Goal: Task Accomplishment & Management: Manage account settings

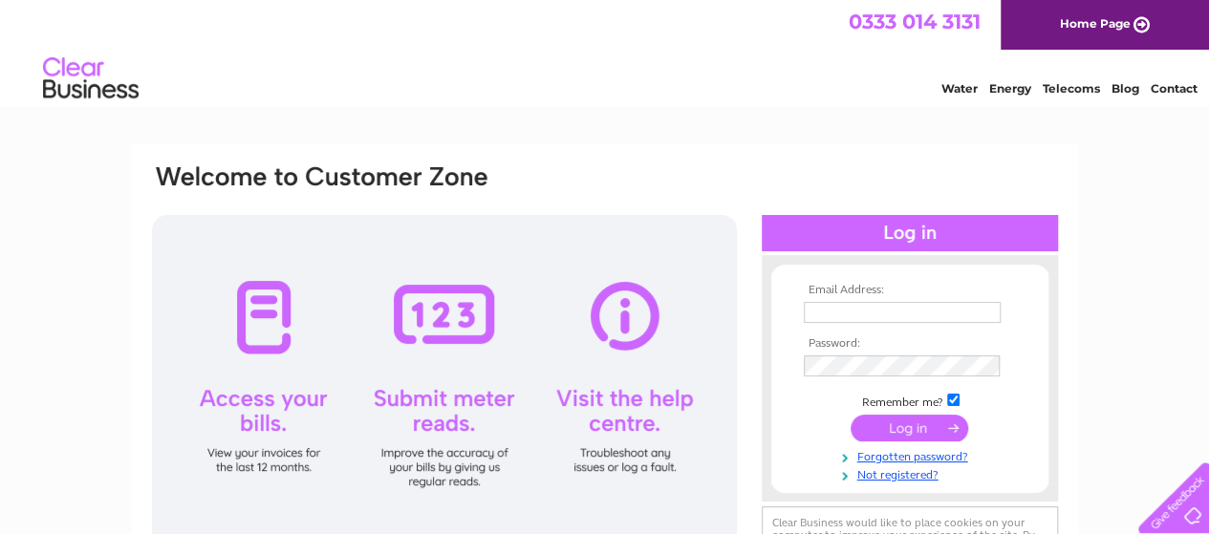
type input "lindsayjessop@gmail.com"
click at [882, 425] on input "submit" at bounding box center [909, 428] width 118 height 27
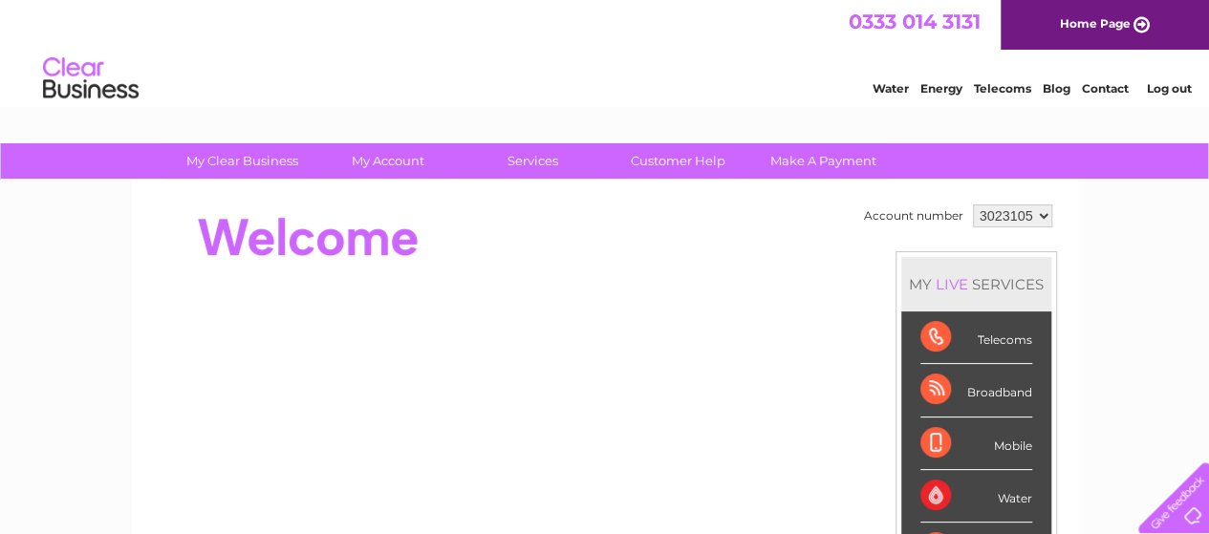
click at [1105, 83] on link "Contact" at bounding box center [1105, 88] width 47 height 14
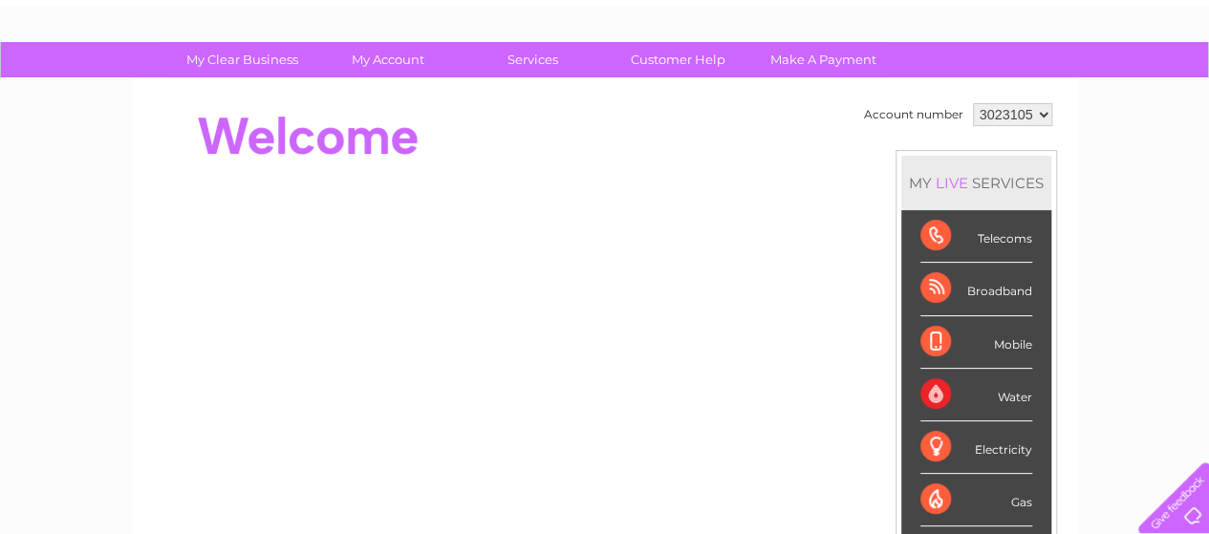
scroll to position [96, 0]
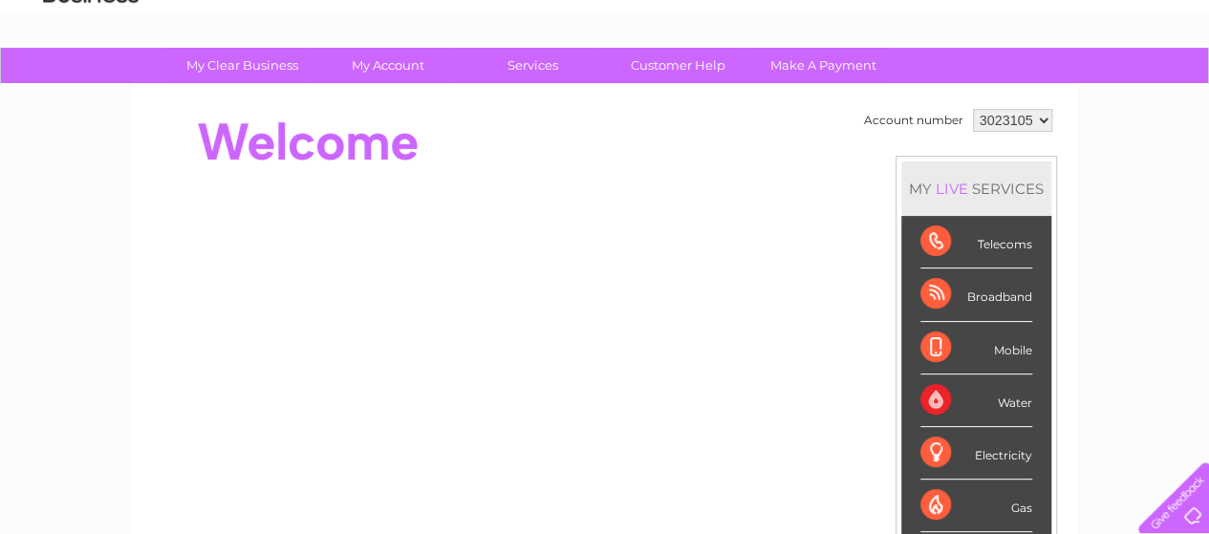
click at [665, 59] on link "Customer Help" at bounding box center [678, 65] width 158 height 35
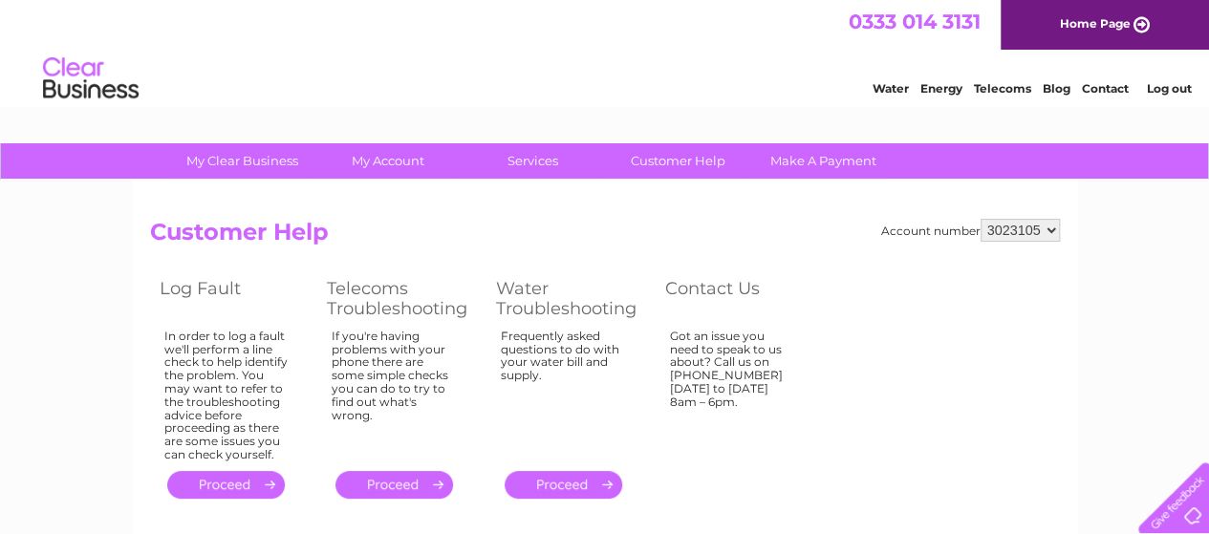
click at [1101, 87] on link "Contact" at bounding box center [1105, 88] width 47 height 14
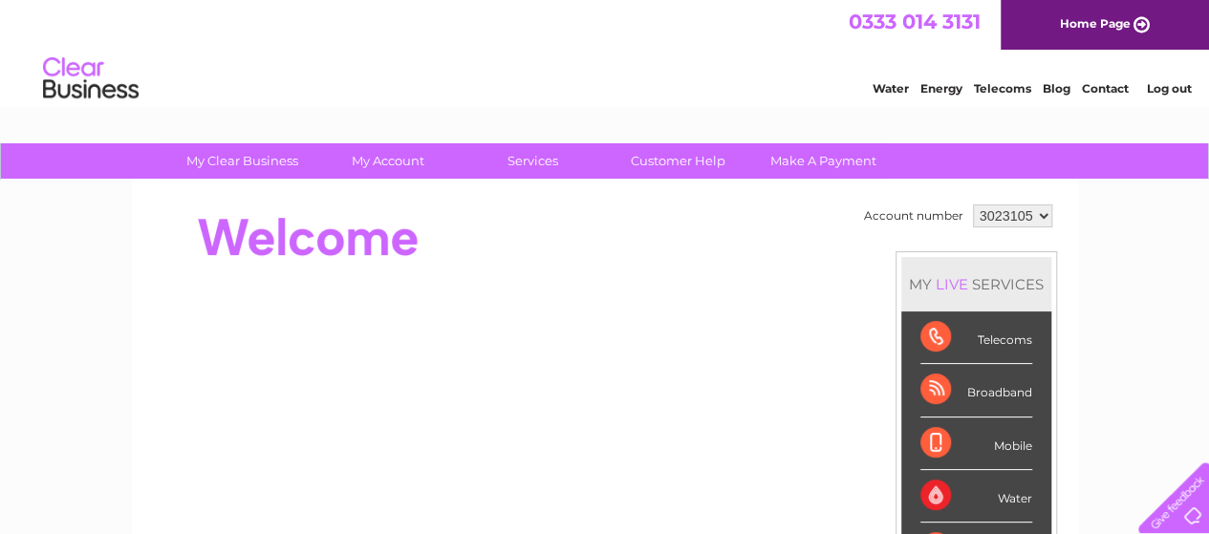
click at [1042, 216] on select "3023105" at bounding box center [1012, 215] width 79 height 23
click at [973, 204] on select "3023105" at bounding box center [1012, 215] width 79 height 23
drag, startPoint x: 980, startPoint y: 213, endPoint x: 1089, endPoint y: 221, distance: 109.2
drag, startPoint x: 980, startPoint y: 214, endPoint x: 996, endPoint y: 210, distance: 15.8
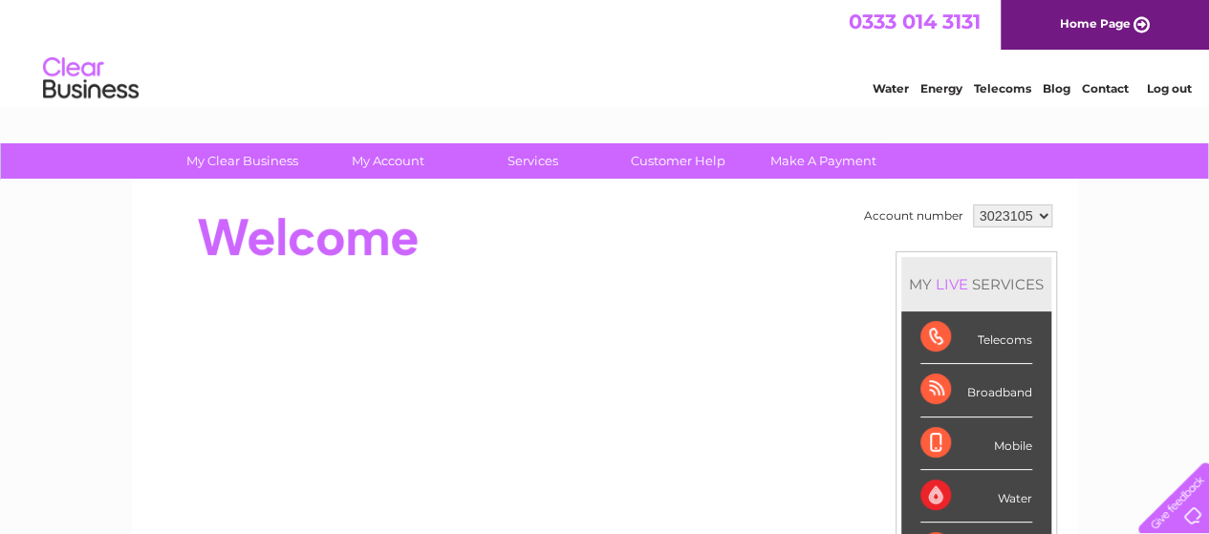
click at [996, 210] on select "3023105" at bounding box center [1012, 215] width 79 height 23
click at [973, 204] on select "3023105" at bounding box center [1012, 215] width 79 height 23
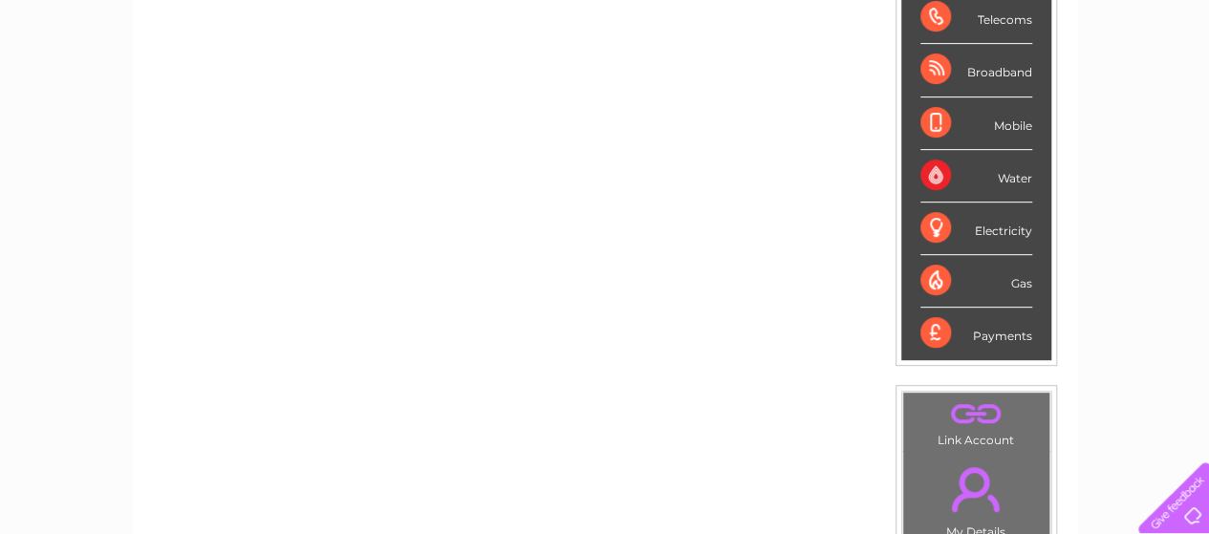
scroll to position [382, 0]
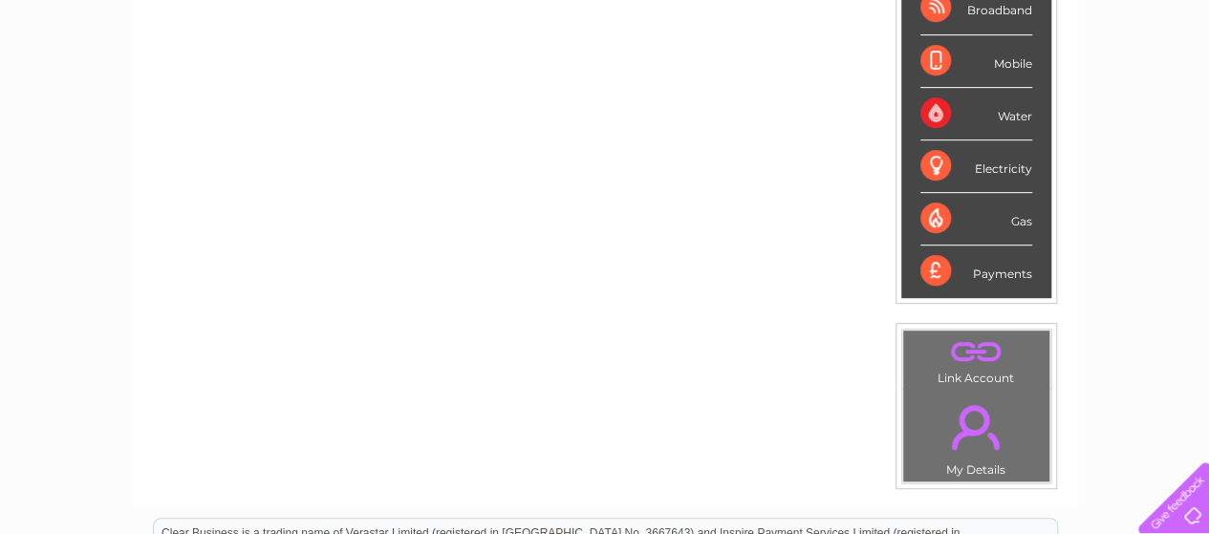
click at [979, 11] on div "Broadband" at bounding box center [976, 8] width 112 height 53
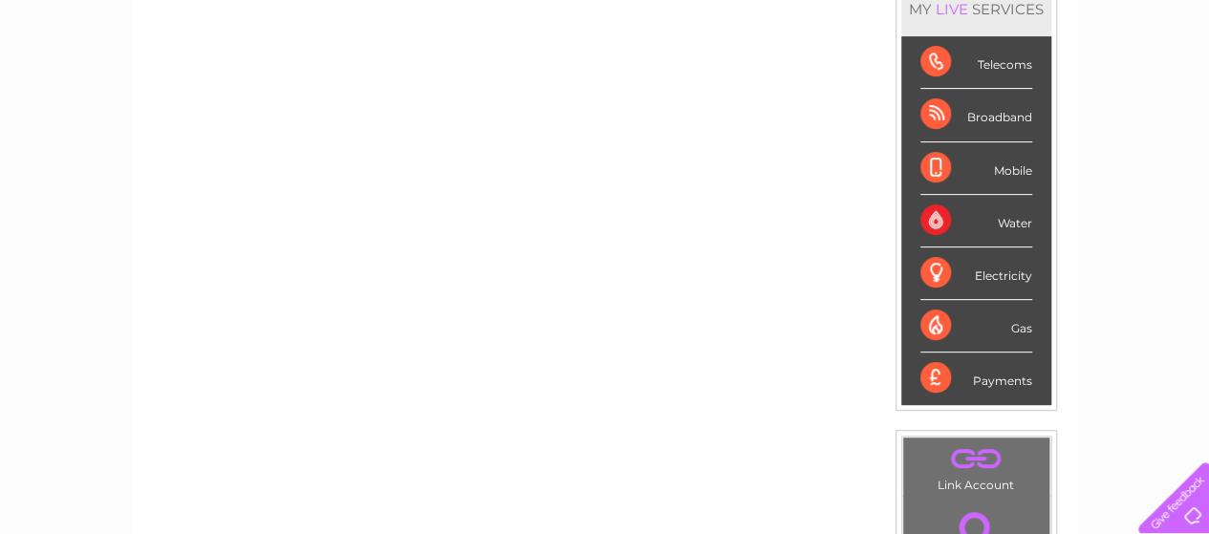
scroll to position [191, 0]
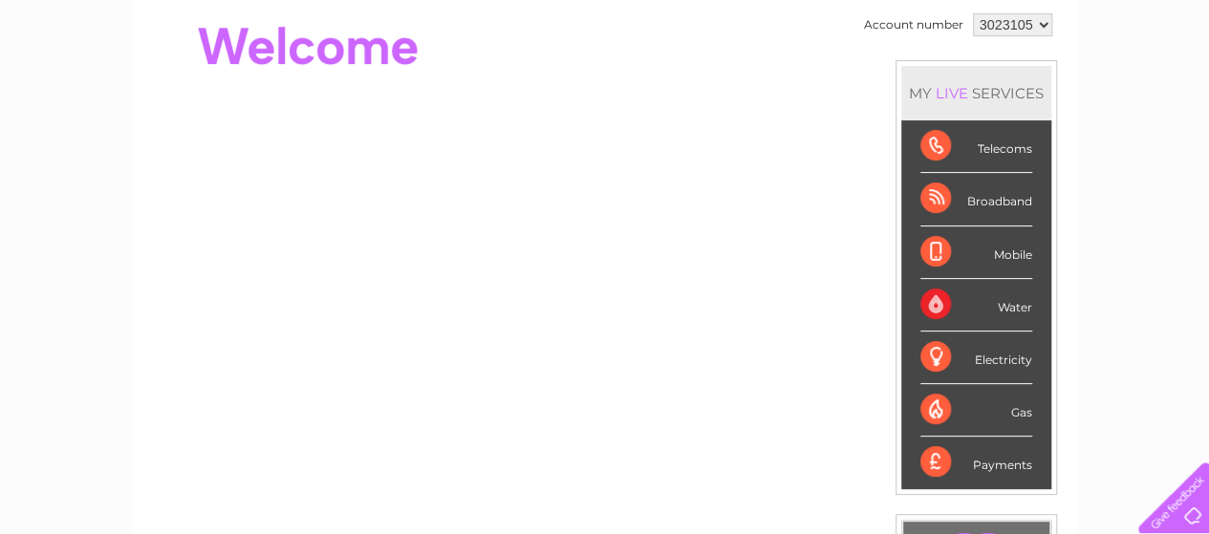
click at [962, 188] on div "Broadband" at bounding box center [976, 199] width 112 height 53
click at [925, 194] on div "Broadband" at bounding box center [976, 199] width 112 height 53
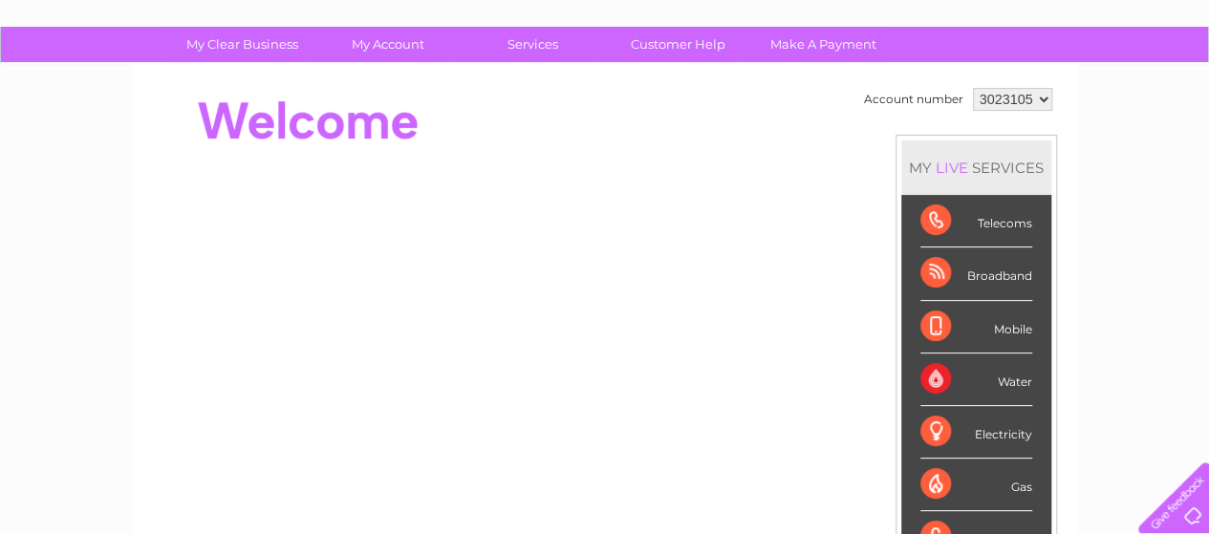
scroll to position [0, 0]
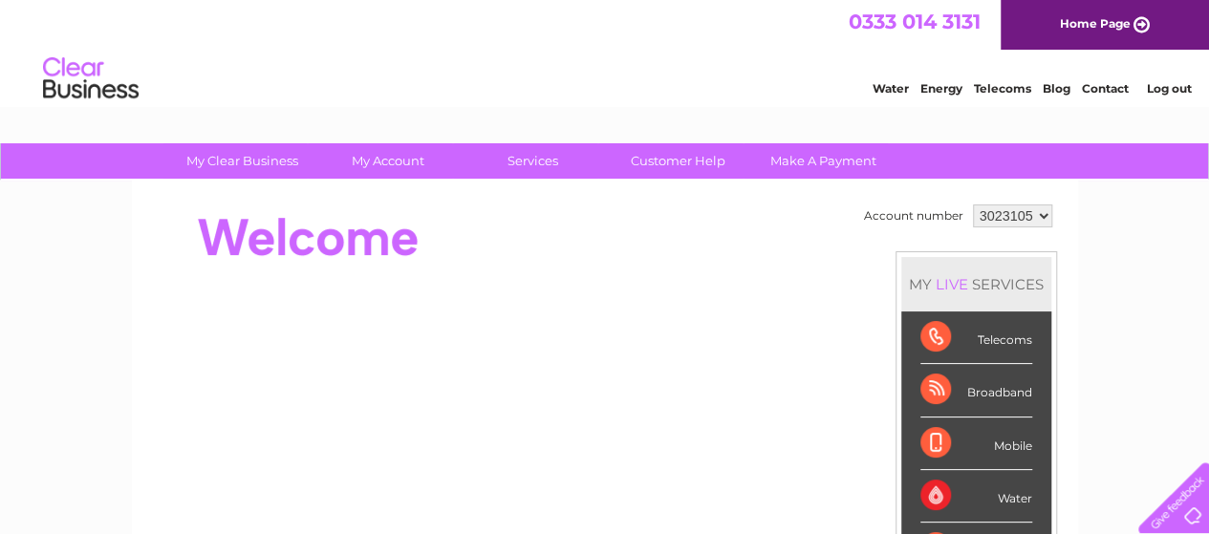
click at [935, 338] on div "Telecoms" at bounding box center [976, 338] width 112 height 53
click at [988, 337] on div "Telecoms" at bounding box center [976, 338] width 112 height 53
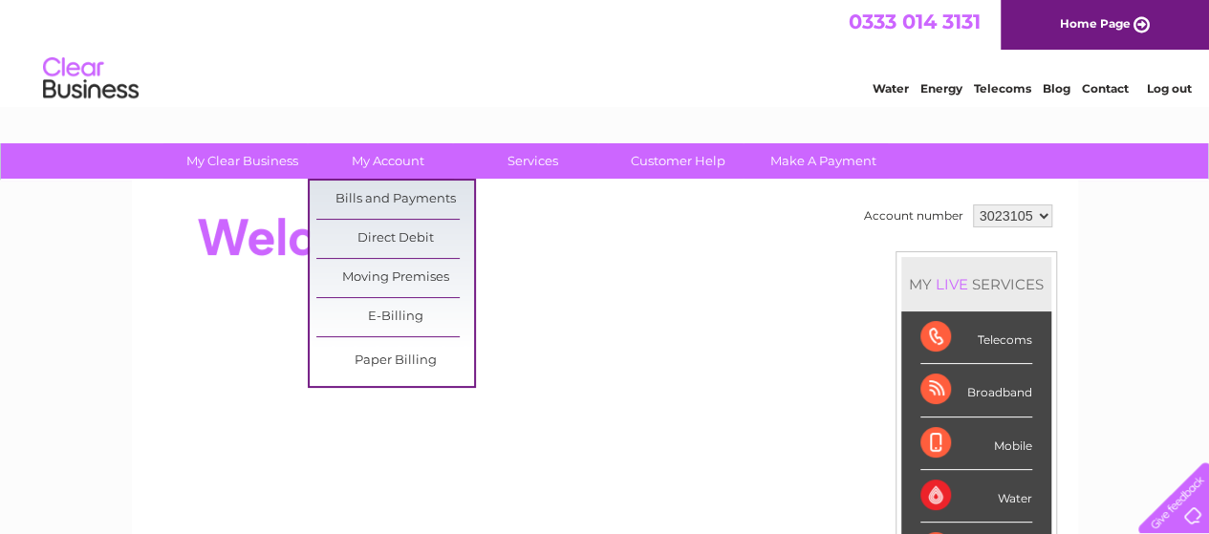
click at [391, 194] on link "Bills and Payments" at bounding box center [395, 200] width 158 height 38
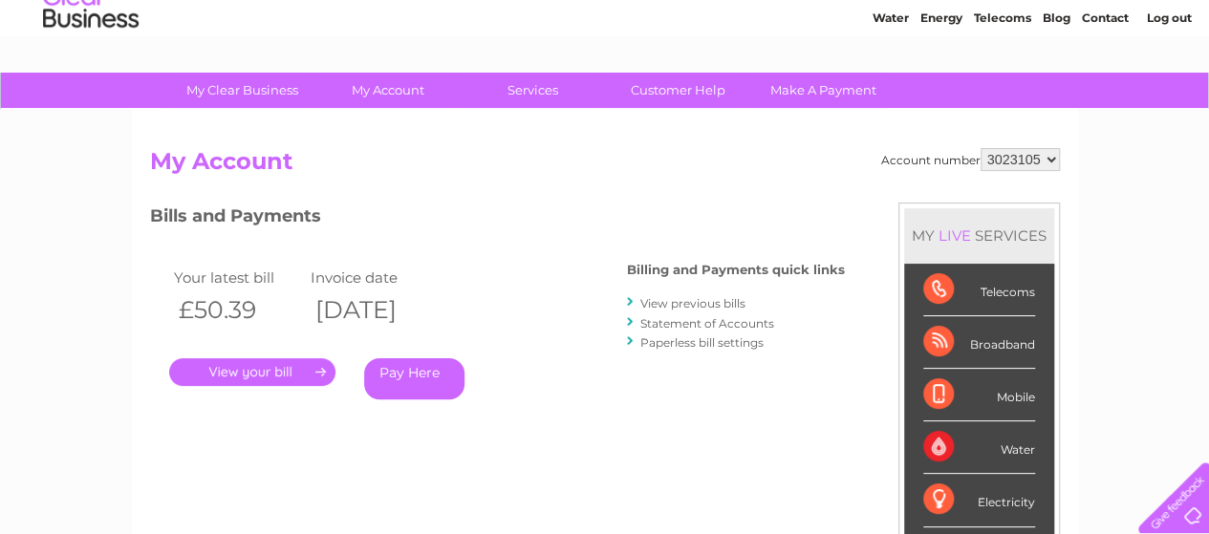
scroll to position [96, 0]
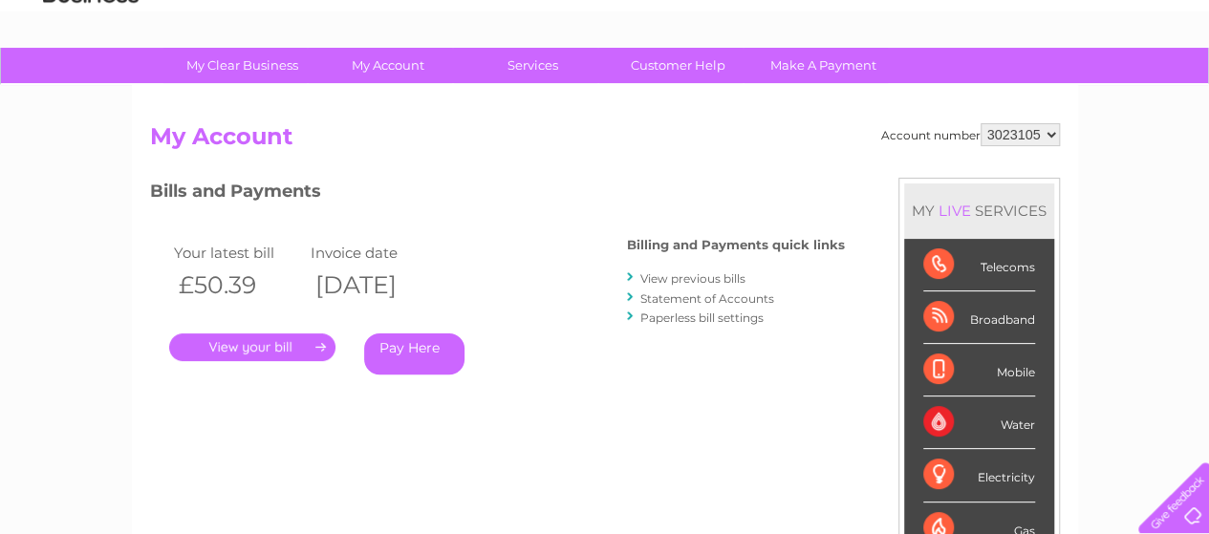
click at [277, 347] on link "." at bounding box center [252, 347] width 166 height 28
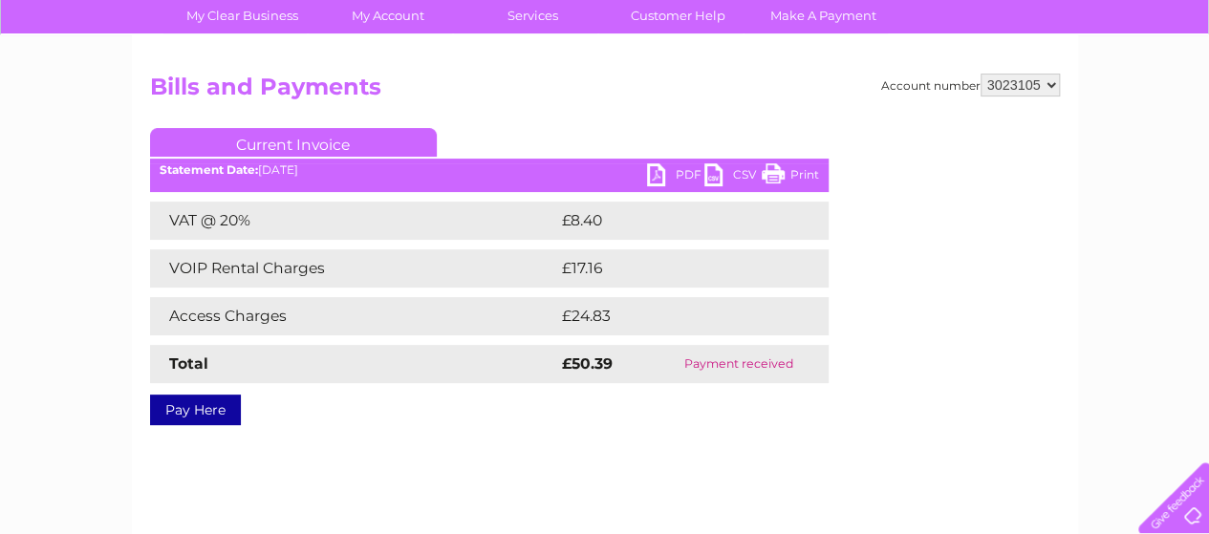
scroll to position [140, 0]
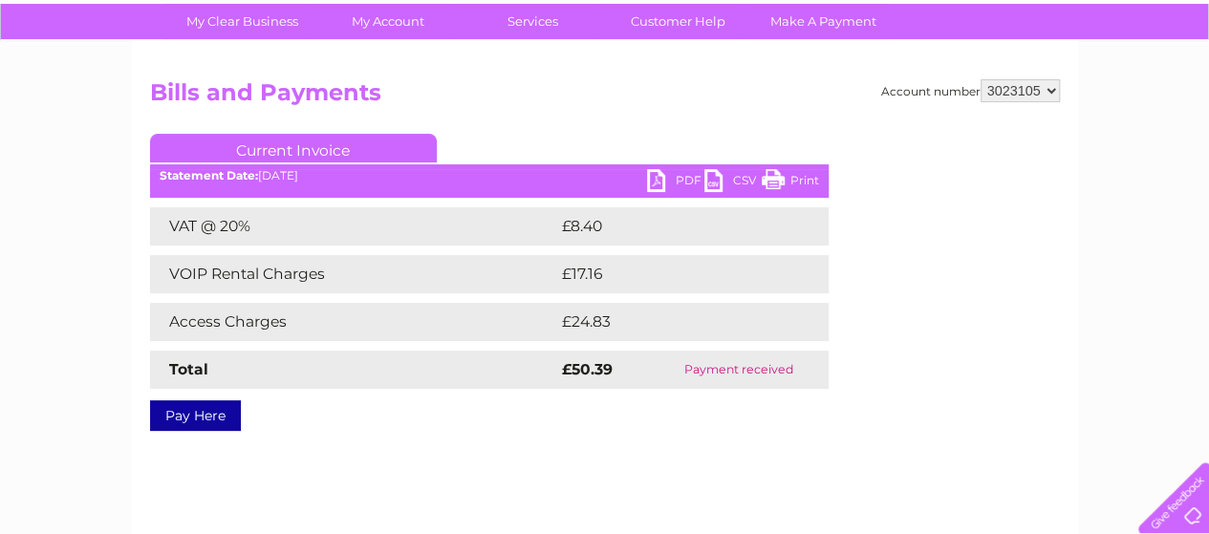
click at [656, 177] on link "PDF" at bounding box center [675, 183] width 57 height 28
